Goal: Communication & Community: Participate in discussion

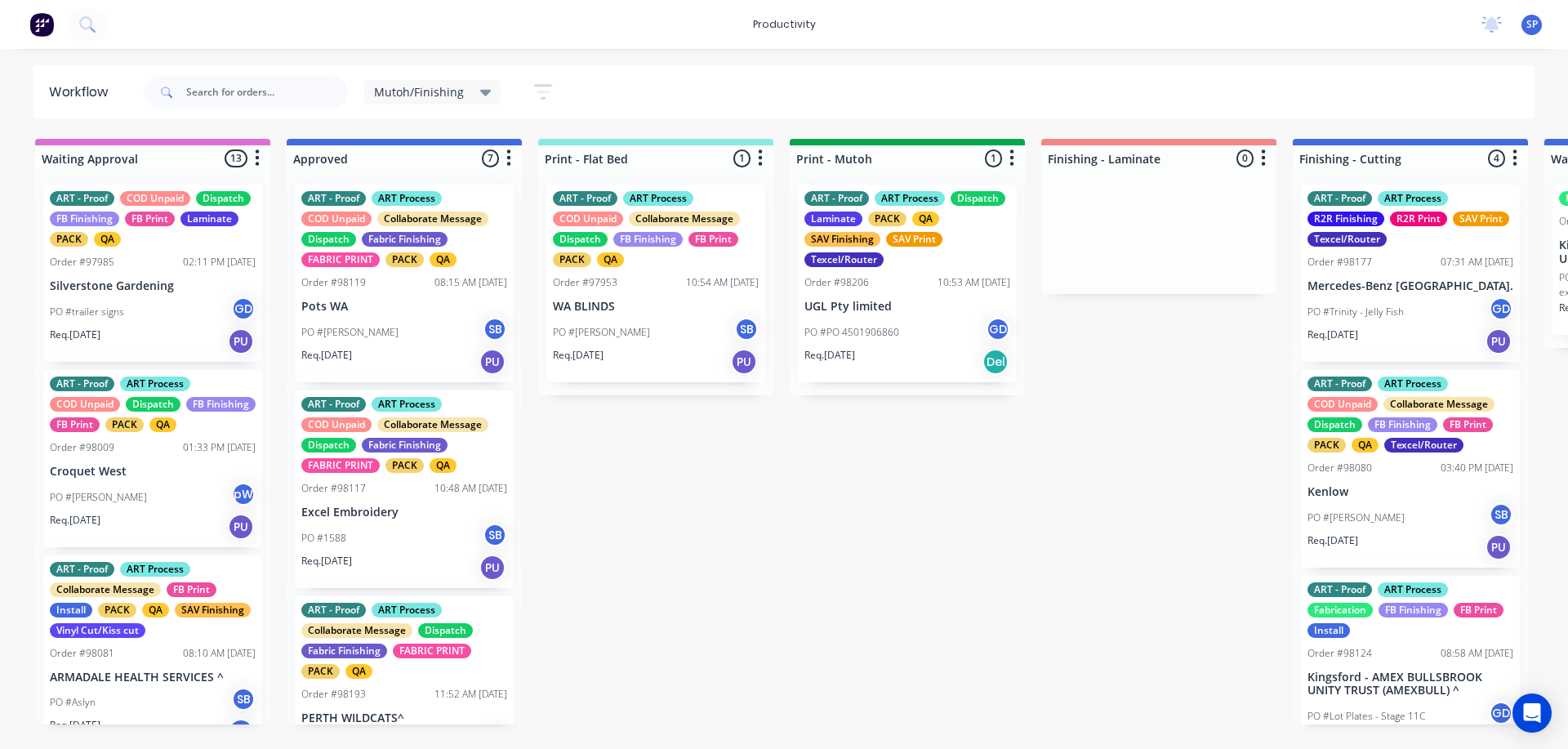
scroll to position [0, 96]
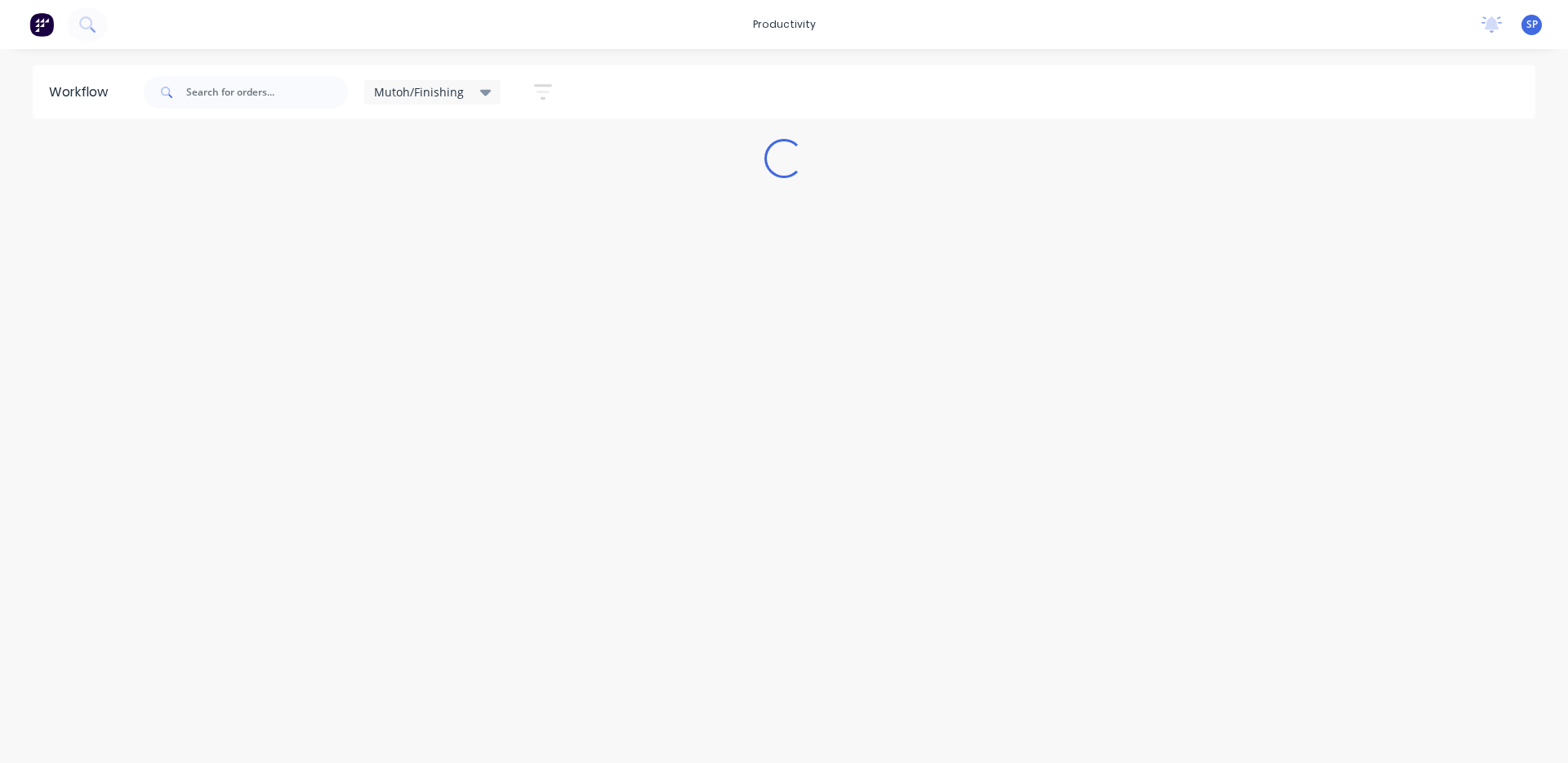
drag, startPoint x: 0, startPoint y: 0, endPoint x: 483, endPoint y: 97, distance: 492.6
click at [480, 88] on icon at bounding box center [486, 92] width 12 height 18
click at [418, 217] on button "None" at bounding box center [463, 213] width 174 height 19
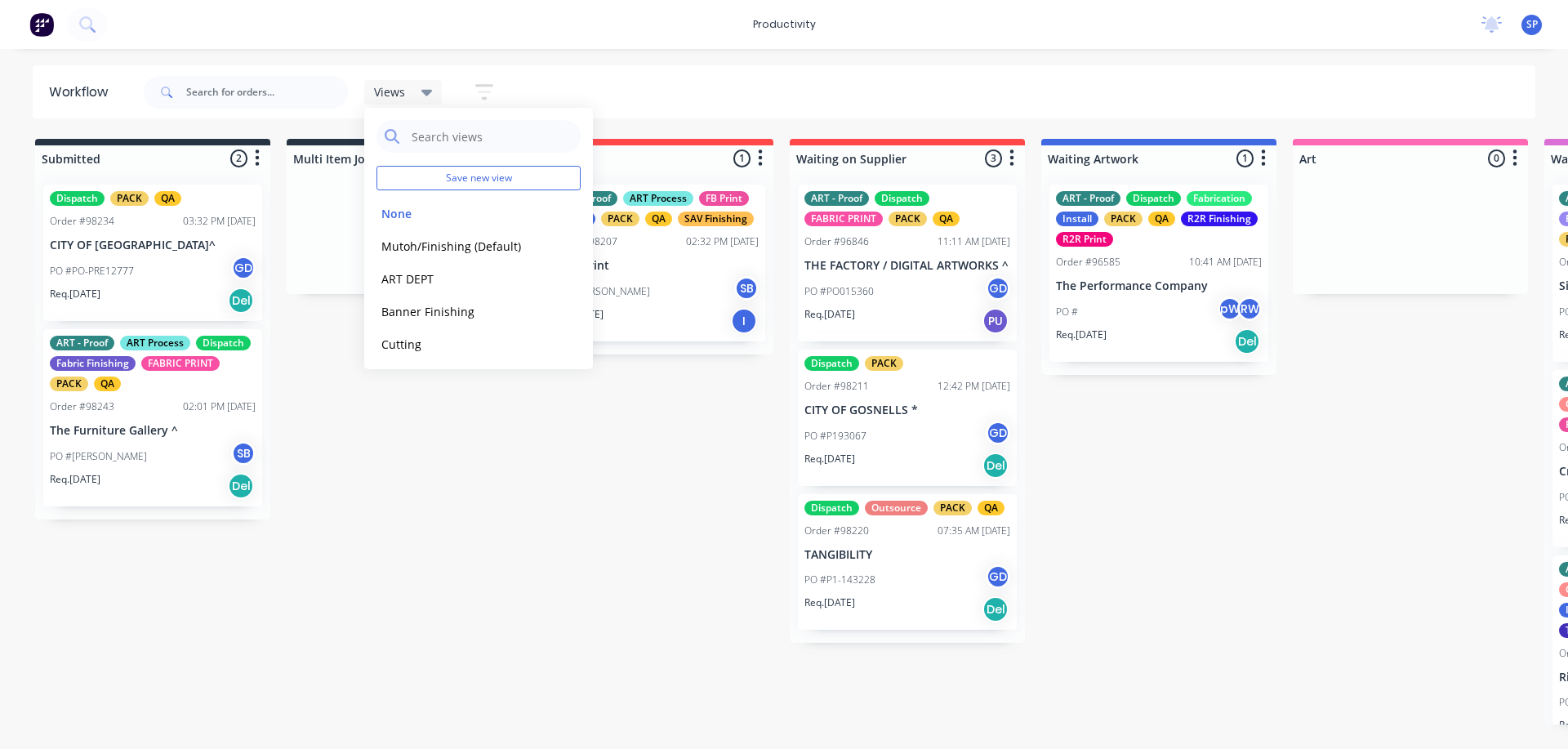
drag, startPoint x: 491, startPoint y: 555, endPoint x: 491, endPoint y: 542, distance: 13.0
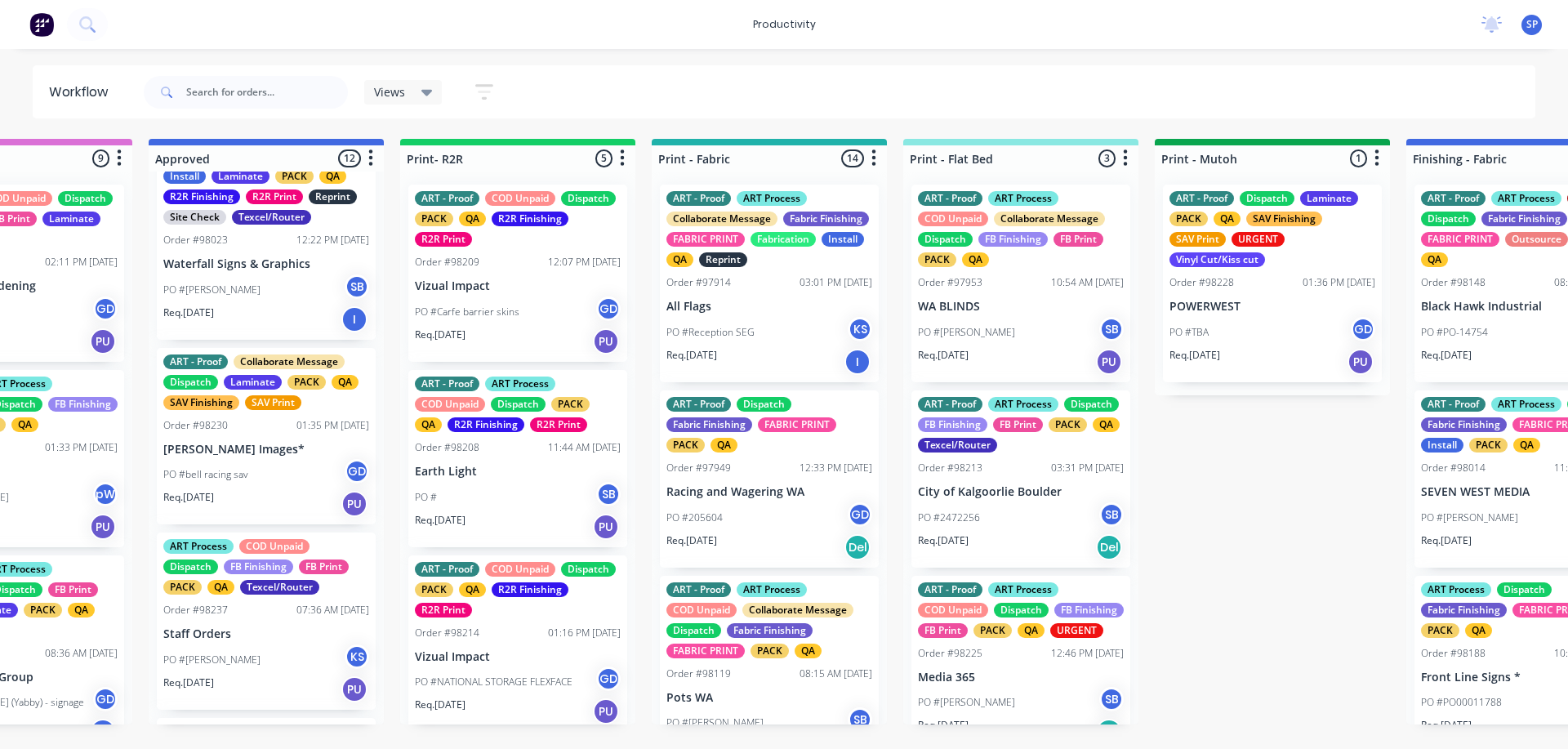
scroll to position [326, 0]
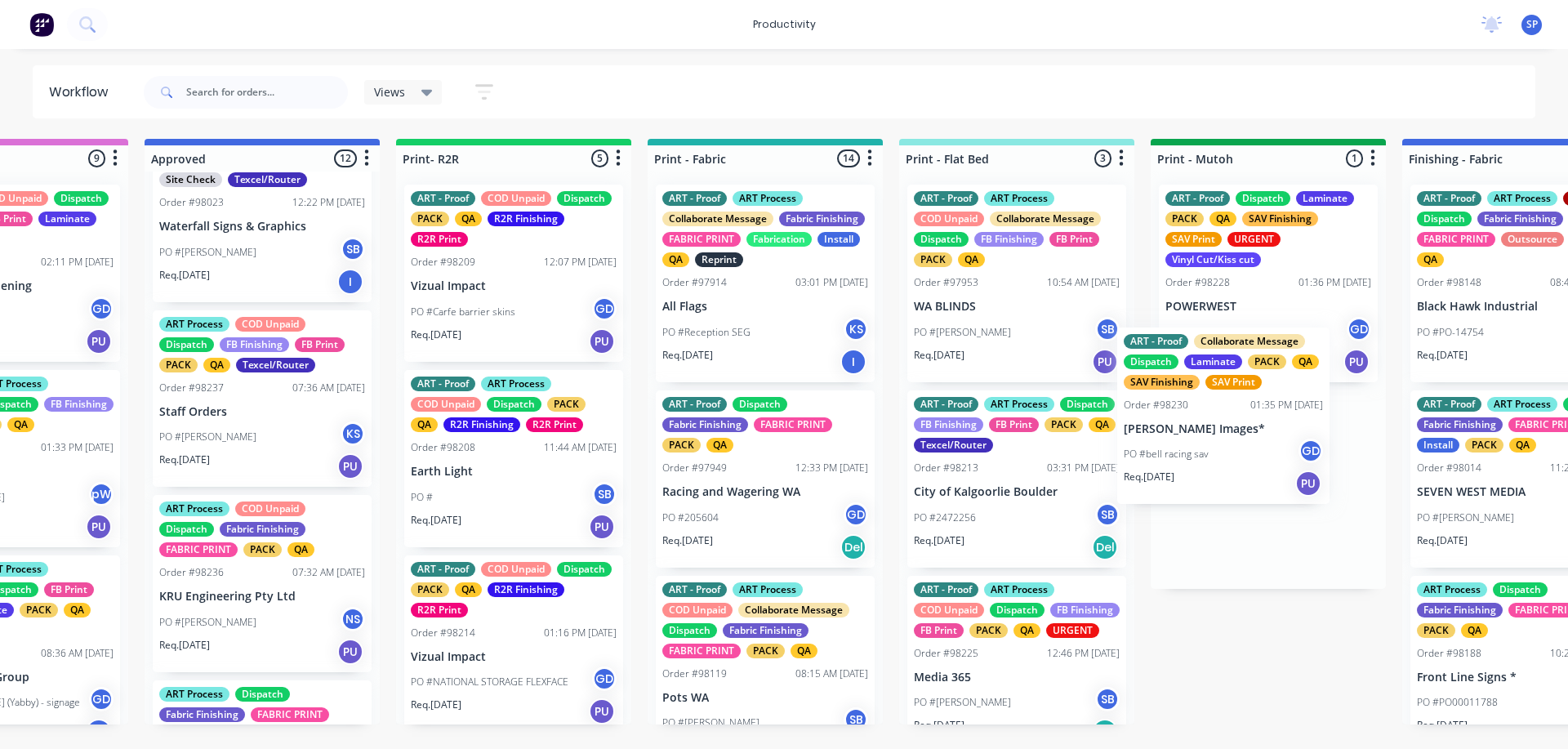
drag, startPoint x: 226, startPoint y: 435, endPoint x: 1207, endPoint y: 455, distance: 981.2
click at [1199, 452] on div "Submitted 2 Sort By Created date Required date Order number Customer name Most …" at bounding box center [1474, 432] width 6275 height 585
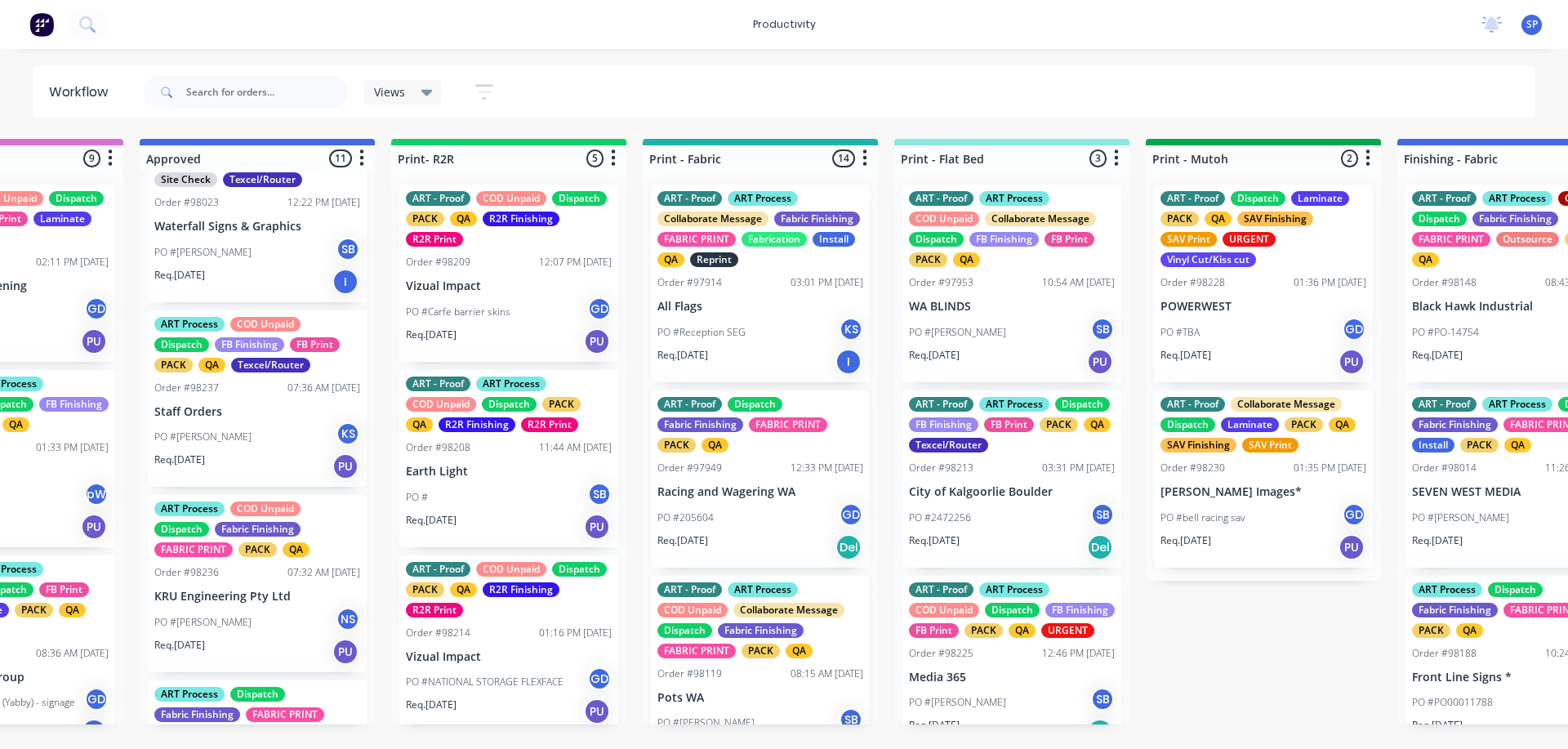
click at [1231, 292] on div "ART - Proof Dispatch Laminate PACK QA SAV Finishing SAV Print URGENT Vinyl Cut/…" at bounding box center [1263, 377] width 235 height 409
click at [1215, 330] on div "PO #TBA GD" at bounding box center [1263, 333] width 205 height 31
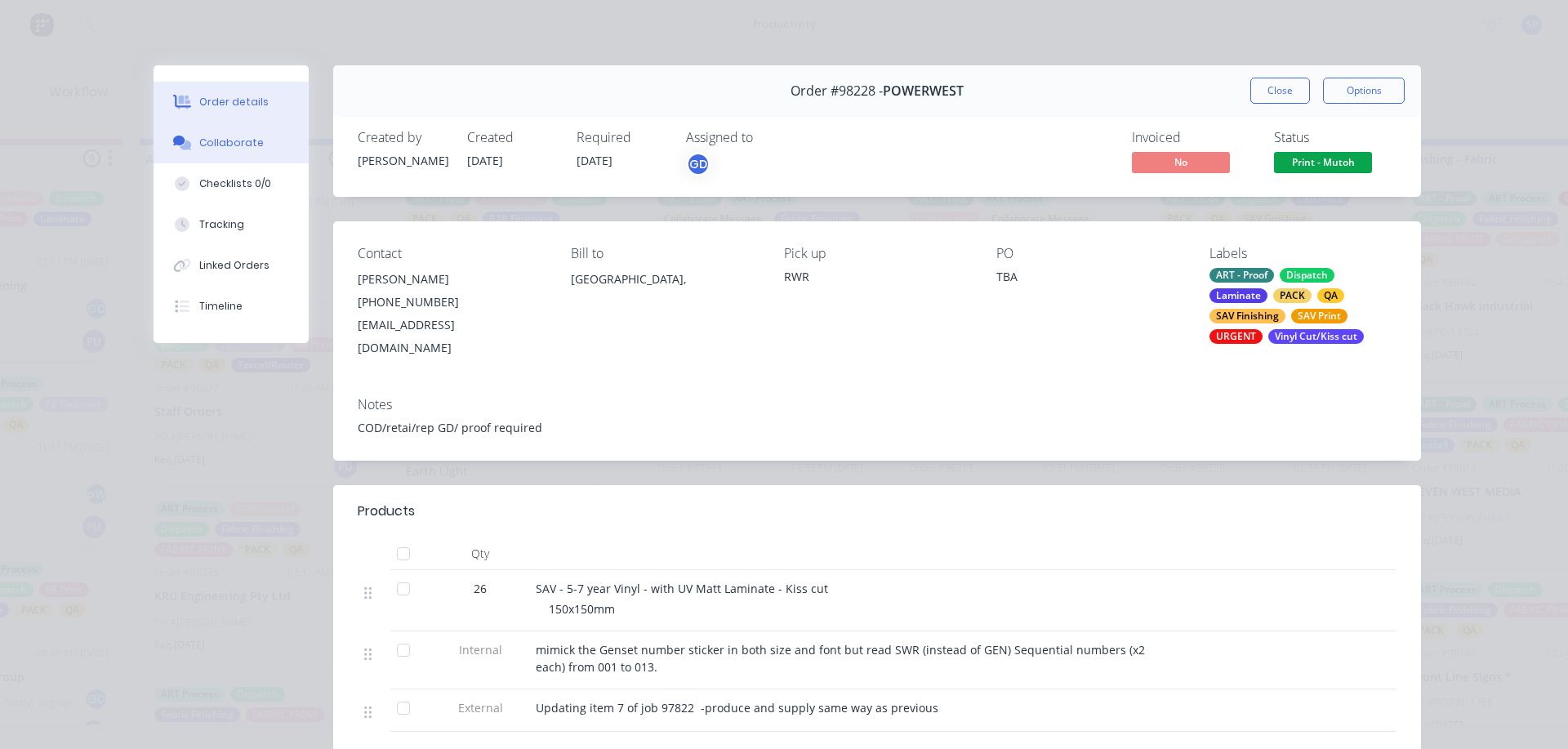
click at [219, 141] on div "Collaborate" at bounding box center [231, 143] width 64 height 15
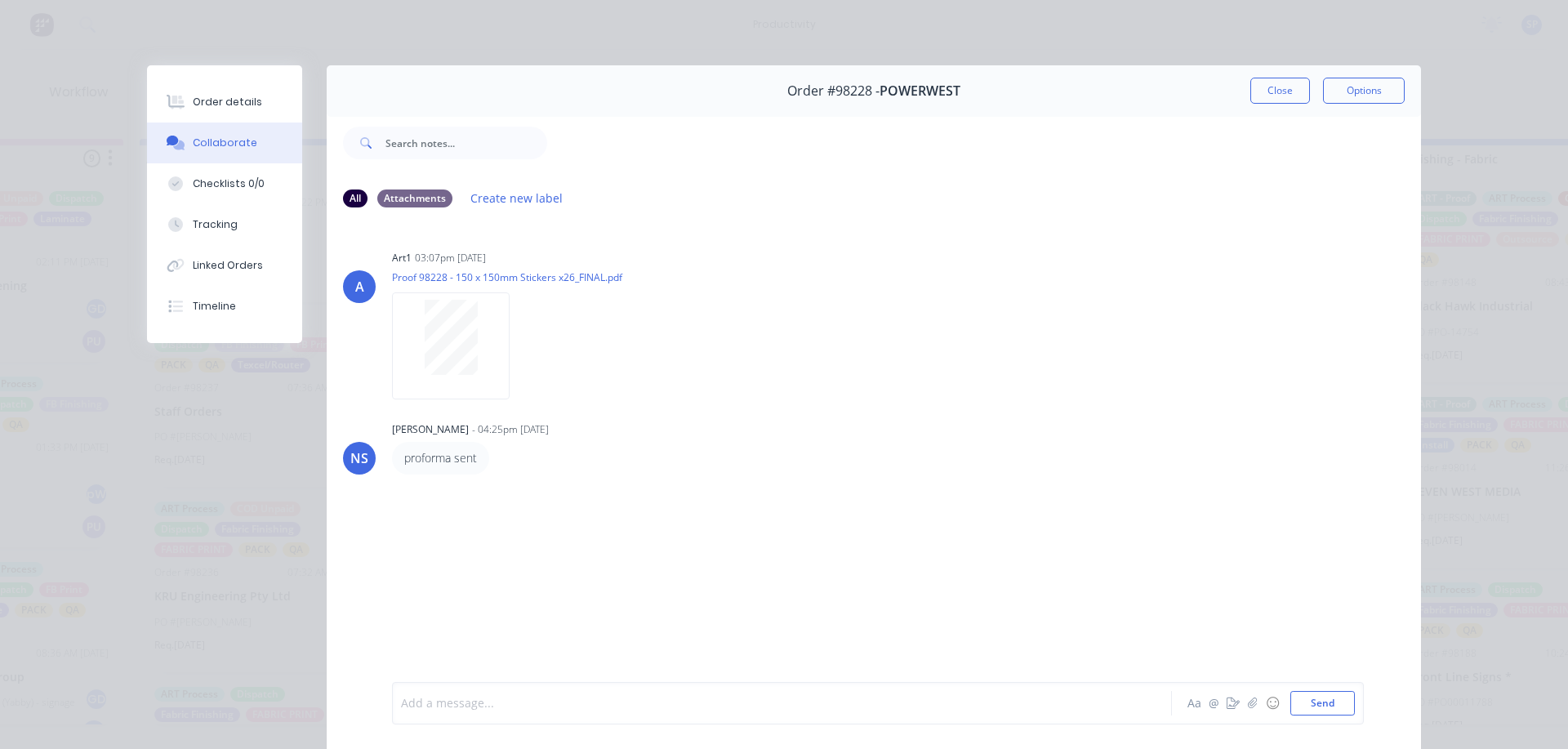
click at [443, 696] on div at bounding box center [759, 704] width 714 height 17
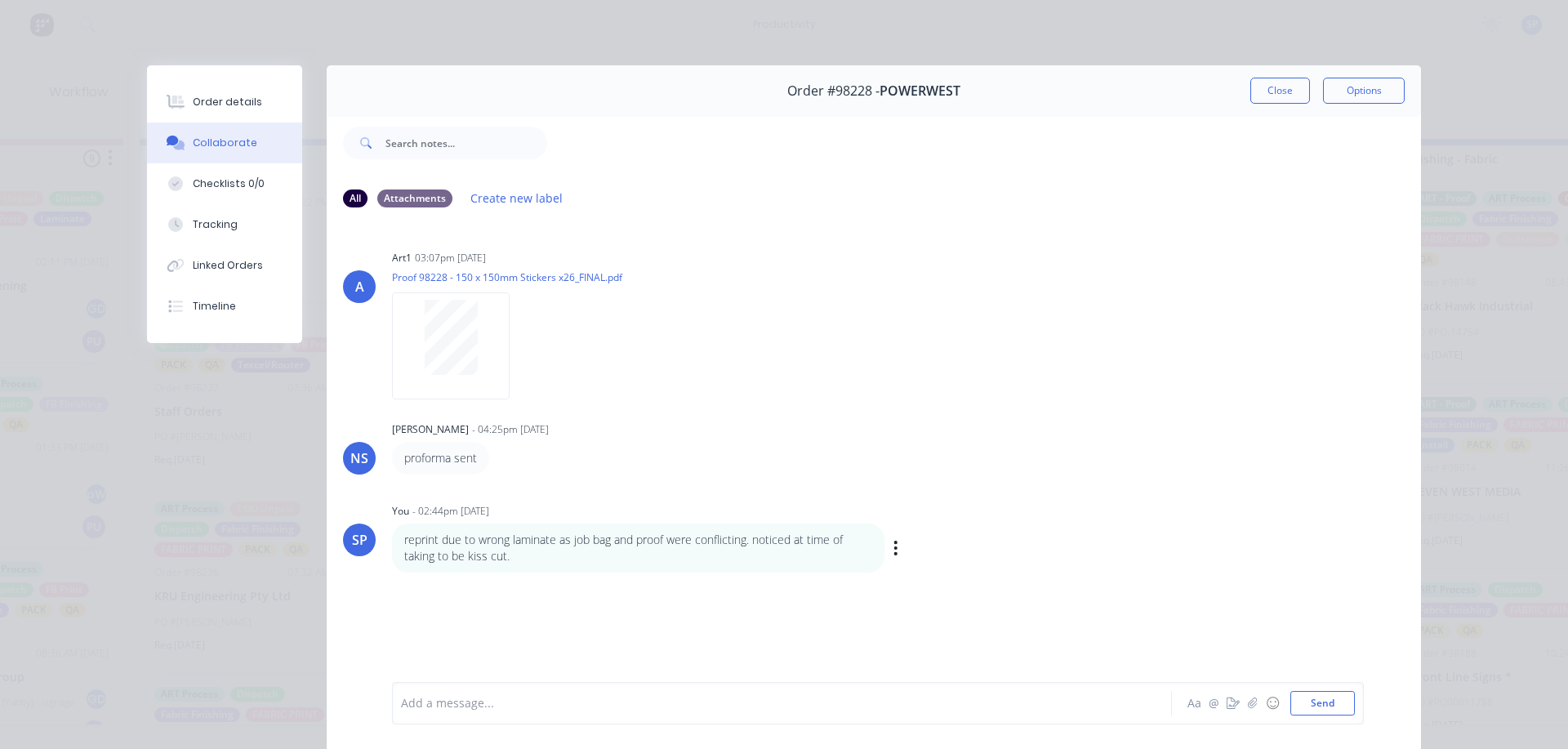
click at [521, 558] on p "reprint due to wrong laminate as job bag and proof were conflicting. noticed at…" at bounding box center [638, 548] width 468 height 34
click at [892, 553] on button "button" at bounding box center [896, 548] width 7 height 24
click at [916, 576] on button "Edit" at bounding box center [955, 578] width 103 height 27
click at [509, 549] on p "reprint due to wrong laminate as job bag and proof were conflicting. noticed at…" at bounding box center [638, 548] width 468 height 34
click at [971, 705] on div "reprint due to wrong laminate as job bag and proof were conflicting. noticed at…" at bounding box center [759, 704] width 714 height 17
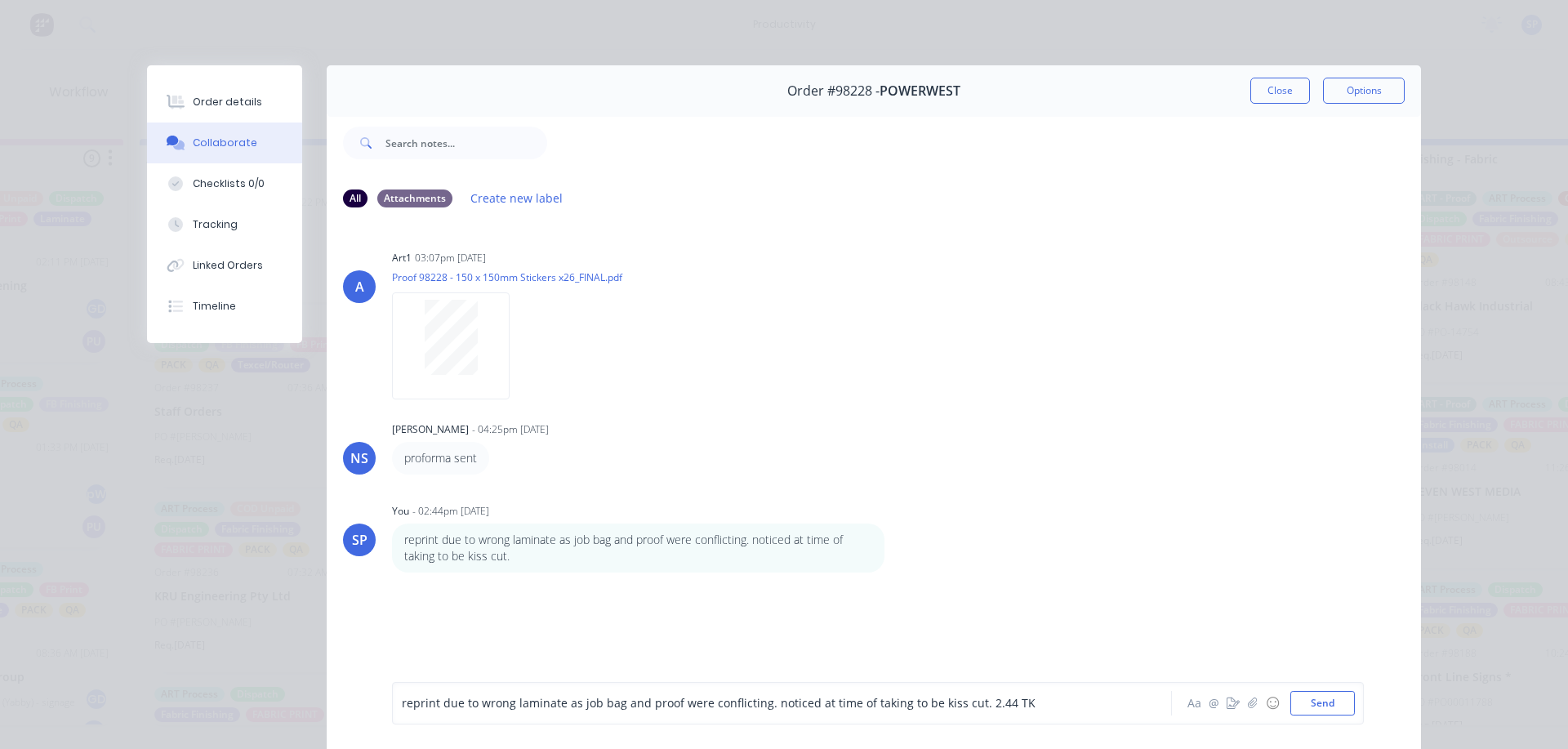
click at [989, 704] on span "reprint due to wrong laminate as job bag and proof were conflicting. noticed at…" at bounding box center [718, 704] width 634 height 16
click at [1319, 698] on button "Send" at bounding box center [1322, 704] width 64 height 25
click at [1283, 79] on button "Close" at bounding box center [1280, 90] width 60 height 26
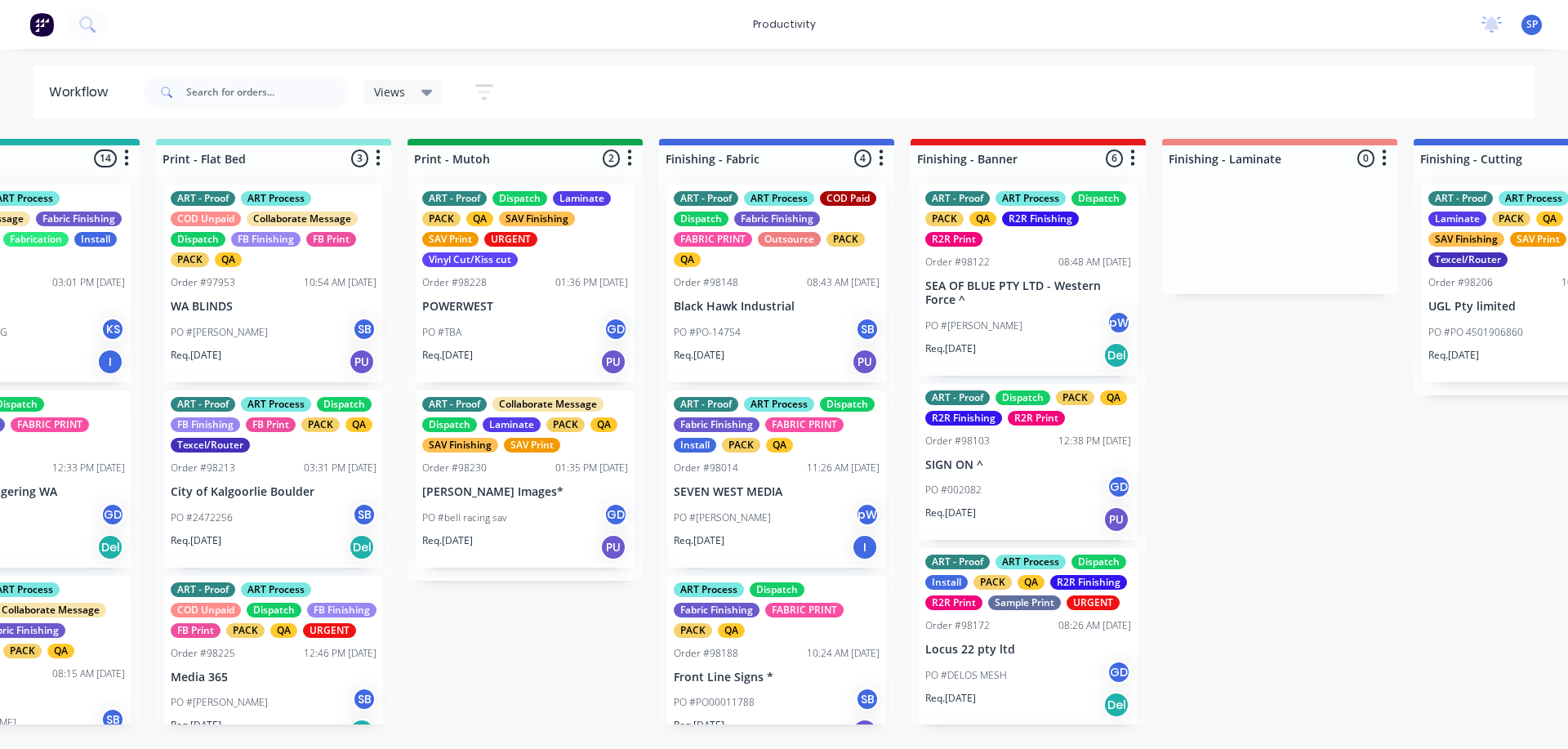
scroll to position [0, 2620]
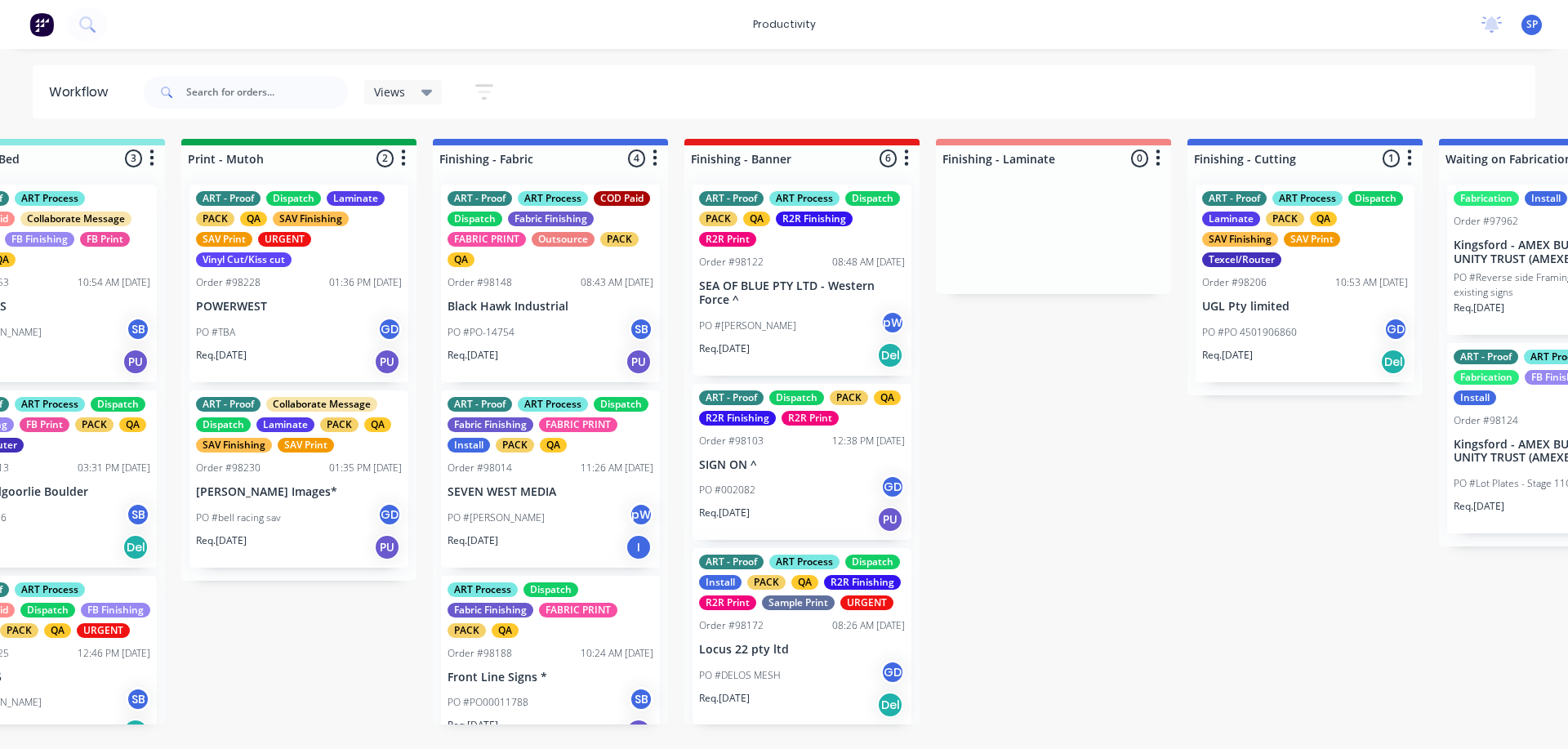
click at [1312, 247] on div "ART - Proof ART Process Dispatch Laminate PACK QA SAV Finishing SAV Print Texce…" at bounding box center [1305, 229] width 205 height 76
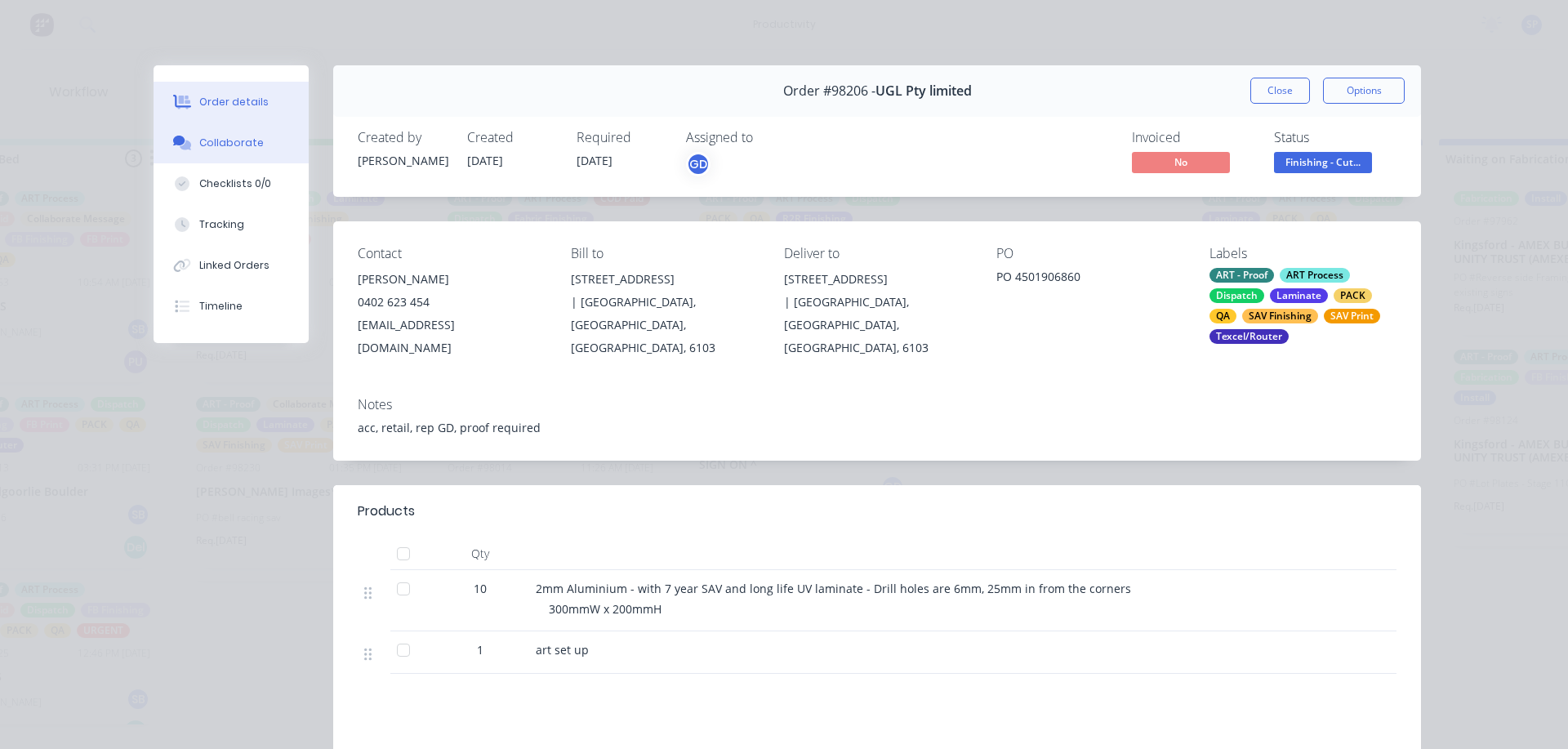
click at [232, 145] on div "Collaborate" at bounding box center [231, 143] width 64 height 15
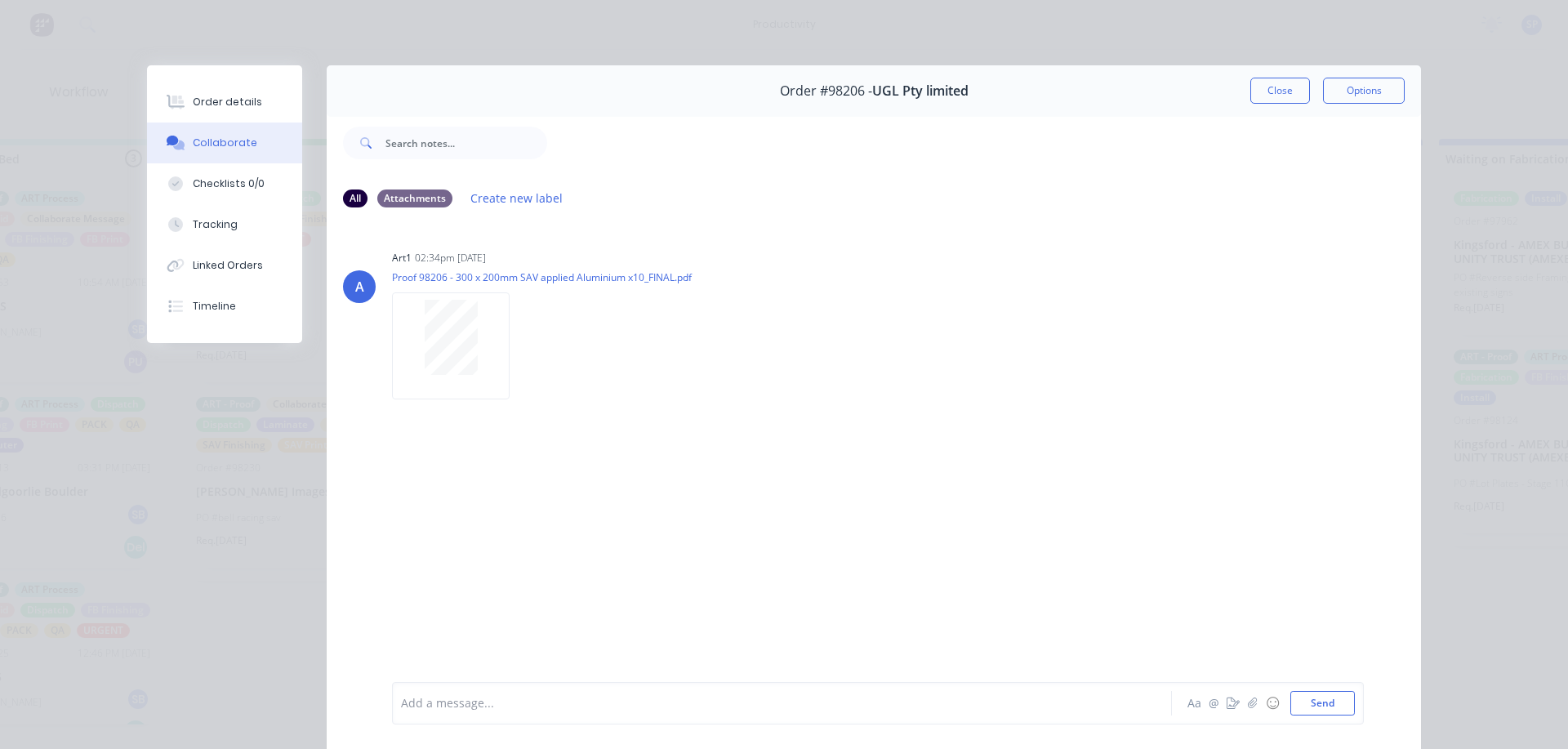
click at [481, 715] on div "Add a message... Aa @ ☺ Send" at bounding box center [878, 704] width 971 height 43
click at [478, 702] on div at bounding box center [759, 704] width 714 height 17
click at [846, 703] on span "sav printed and laminated. This will be applied to ali and cut [DATE] am for af…" at bounding box center [666, 704] width 528 height 16
click at [909, 705] on div "sav printed and laminated. This will be applied to ali and cut [DATE] am for af…" at bounding box center [759, 704] width 714 height 17
drag, startPoint x: 1298, startPoint y: 702, endPoint x: 1320, endPoint y: 694, distance: 23.4
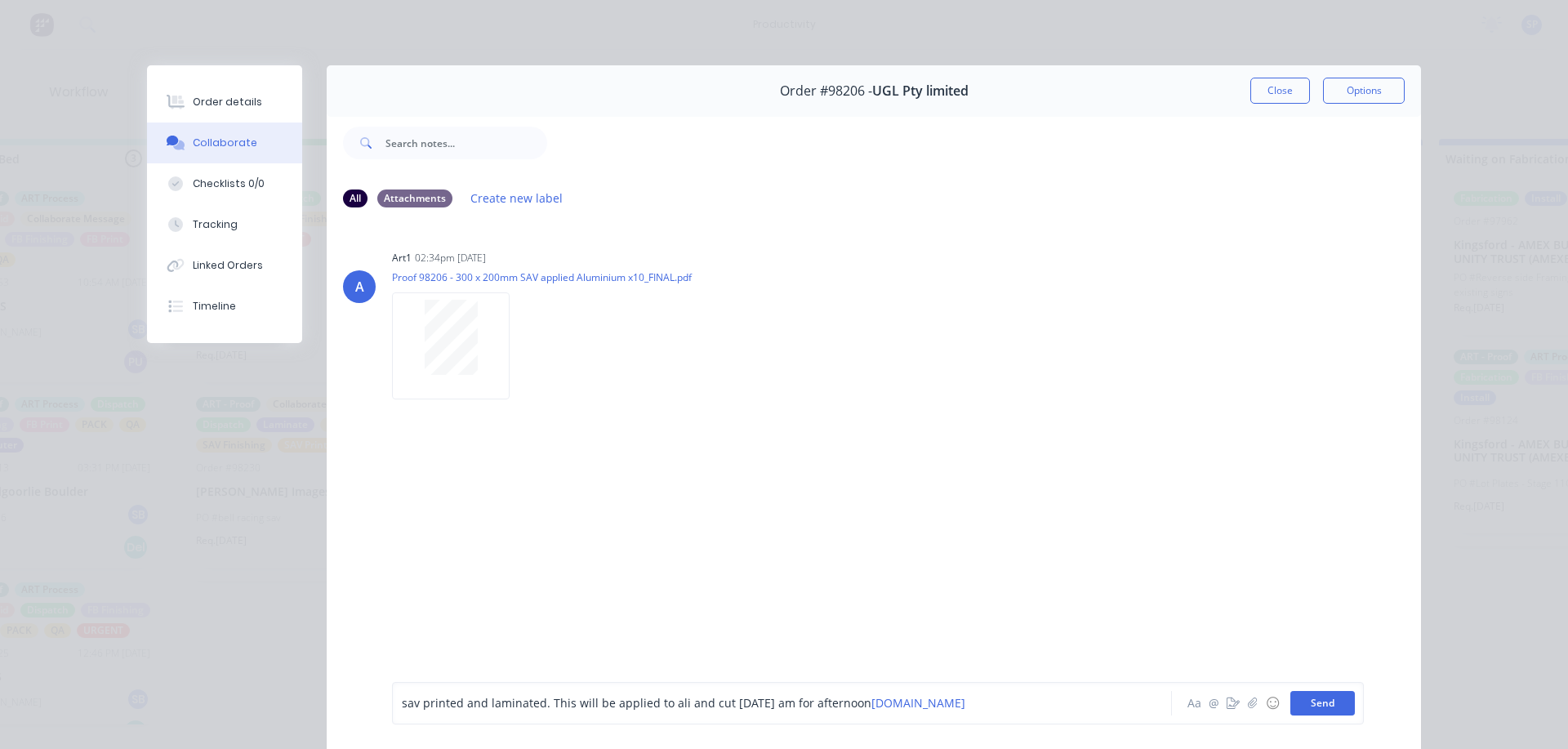
click at [1298, 701] on button "Send" at bounding box center [1322, 704] width 64 height 25
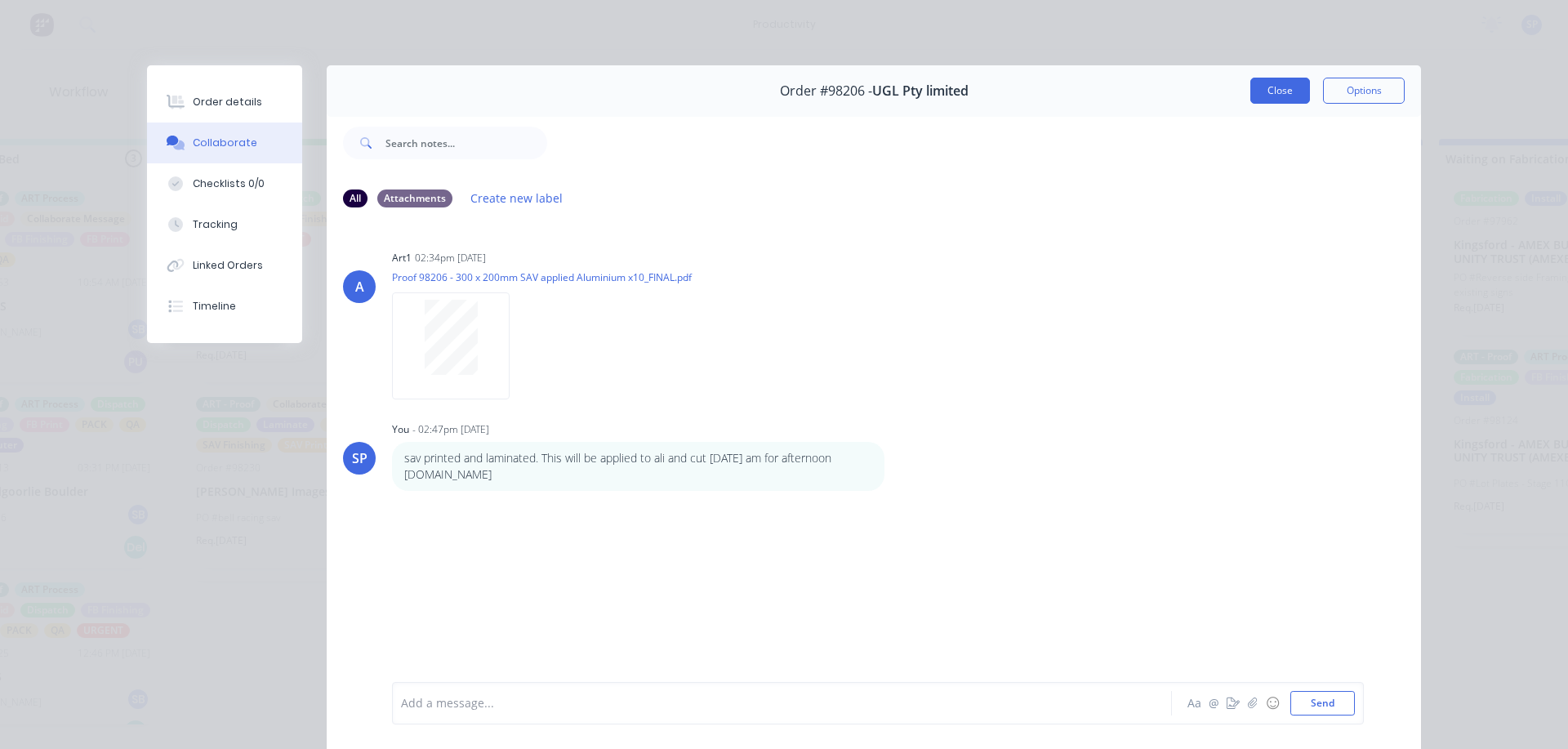
click at [1291, 94] on button "Close" at bounding box center [1280, 90] width 60 height 26
